Goal: Find specific page/section: Find specific page/section

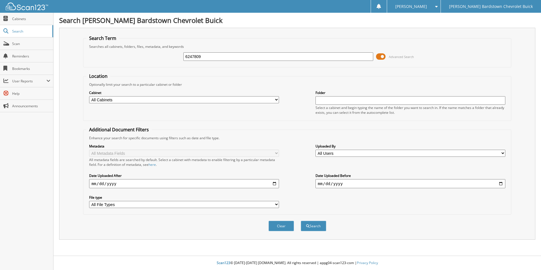
type input "6247809"
click at [301, 221] on button "Search" at bounding box center [313, 226] width 25 height 10
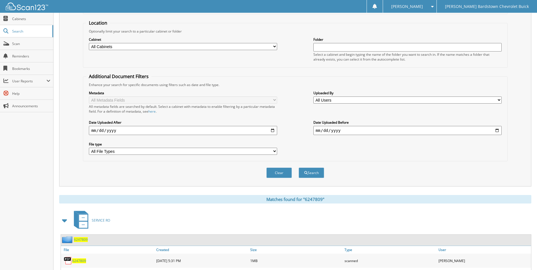
scroll to position [83, 0]
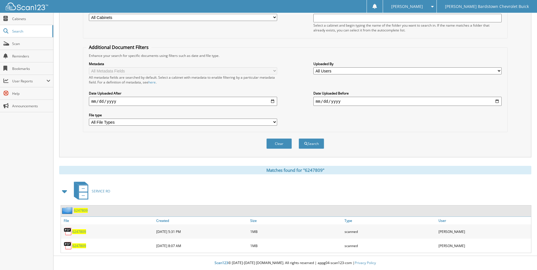
click at [82, 210] on span "6247809" at bounding box center [81, 210] width 14 height 5
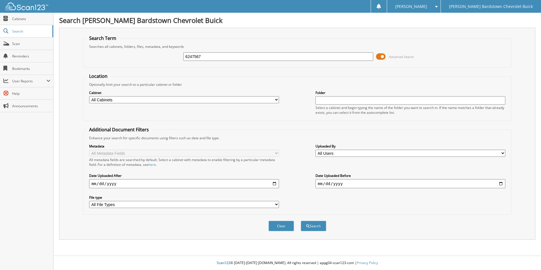
type input "6247567"
click at [301, 221] on button "Search" at bounding box center [313, 226] width 25 height 10
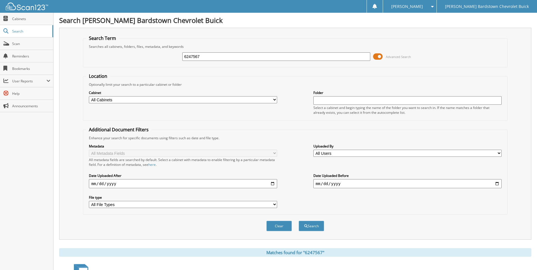
scroll to position [83, 0]
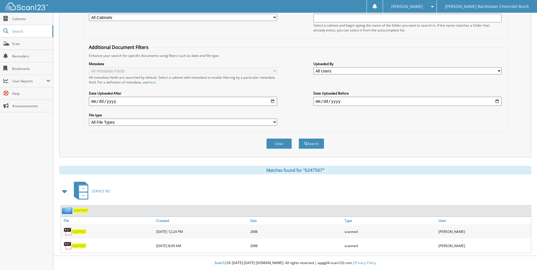
click at [82, 211] on span "6247567" at bounding box center [81, 210] width 14 height 5
